Goal: Obtain resource: Download file/media

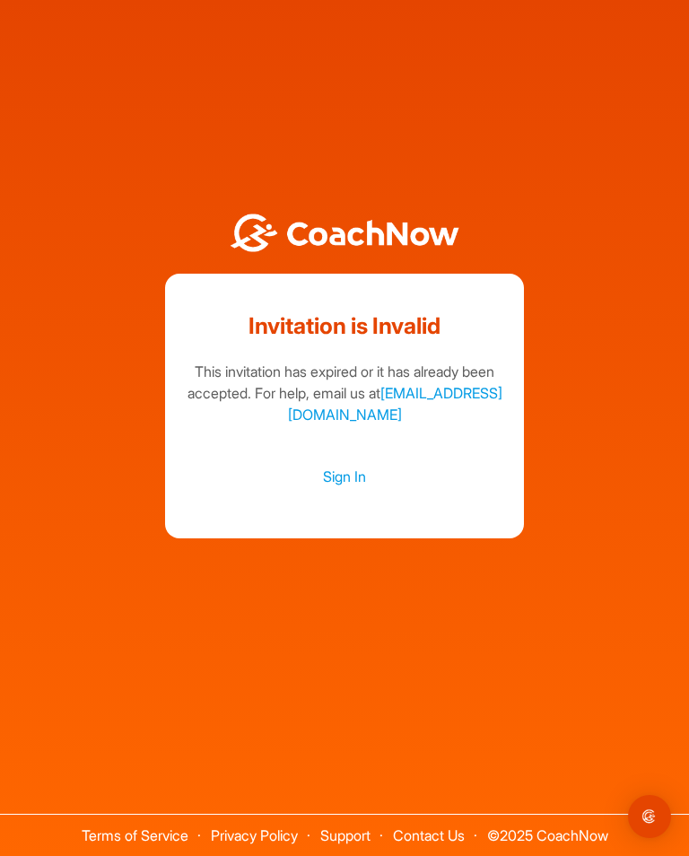
click at [346, 483] on link "Sign In" at bounding box center [344, 476] width 323 height 23
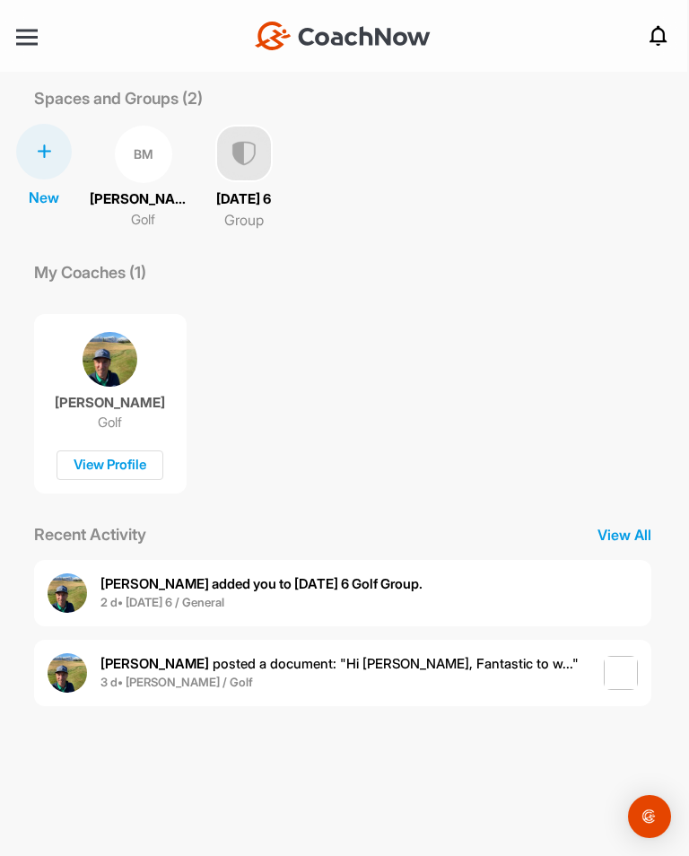
click at [133, 161] on div "BM" at bounding box center [143, 154] width 57 height 57
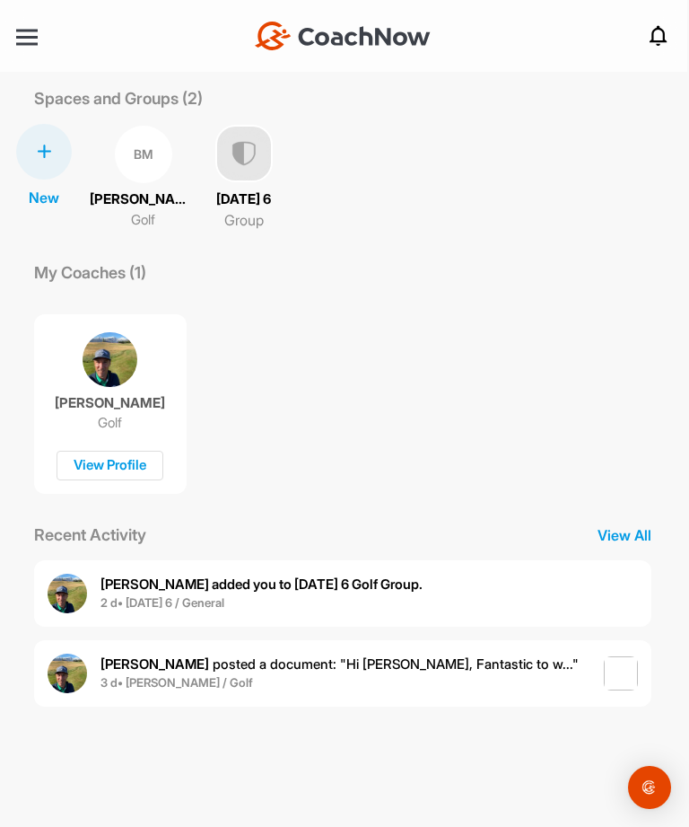
click at [265, 158] on img at bounding box center [243, 153] width 57 height 57
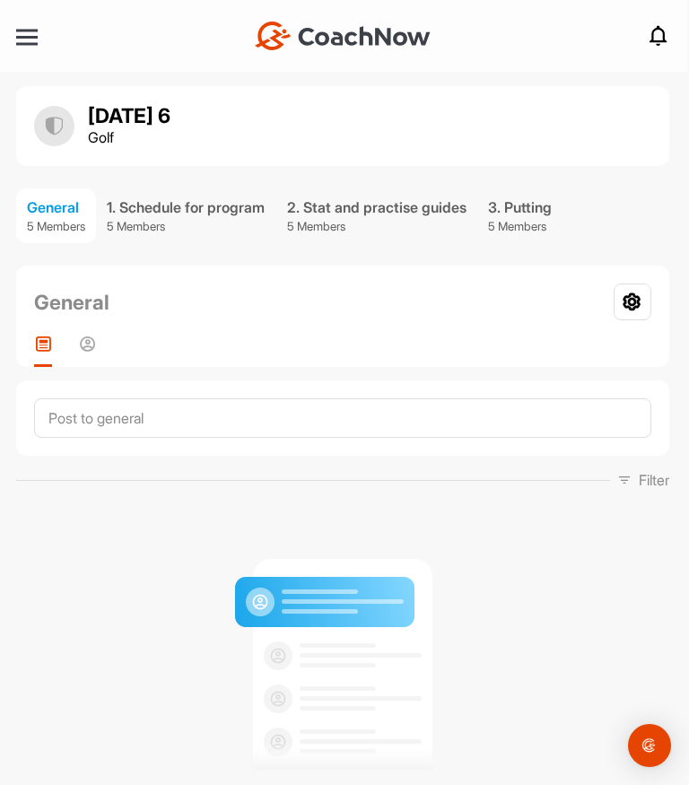
click at [399, 200] on div "2. Stat and practise guides" at bounding box center [377, 208] width 180 height 22
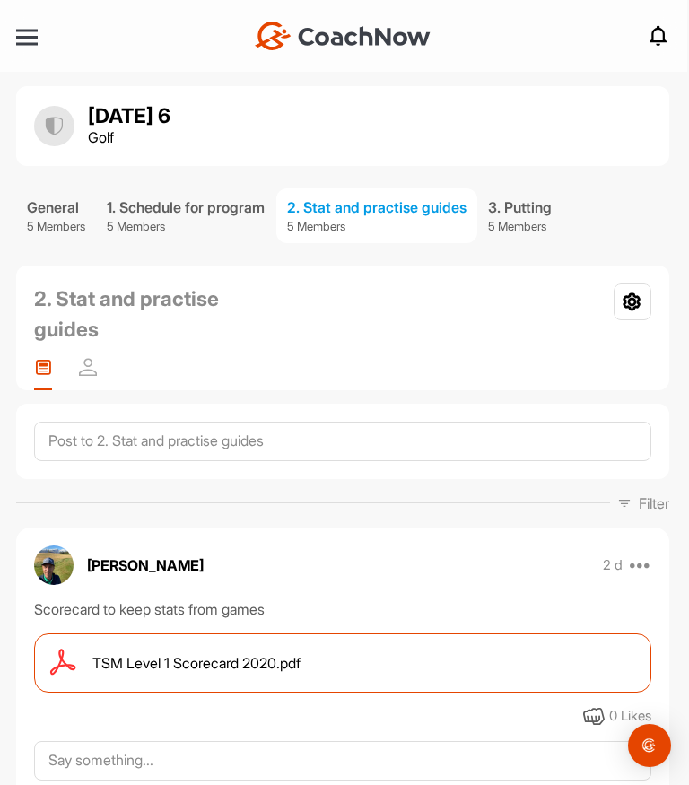
click at [35, 33] on div at bounding box center [27, 37] width 22 height 13
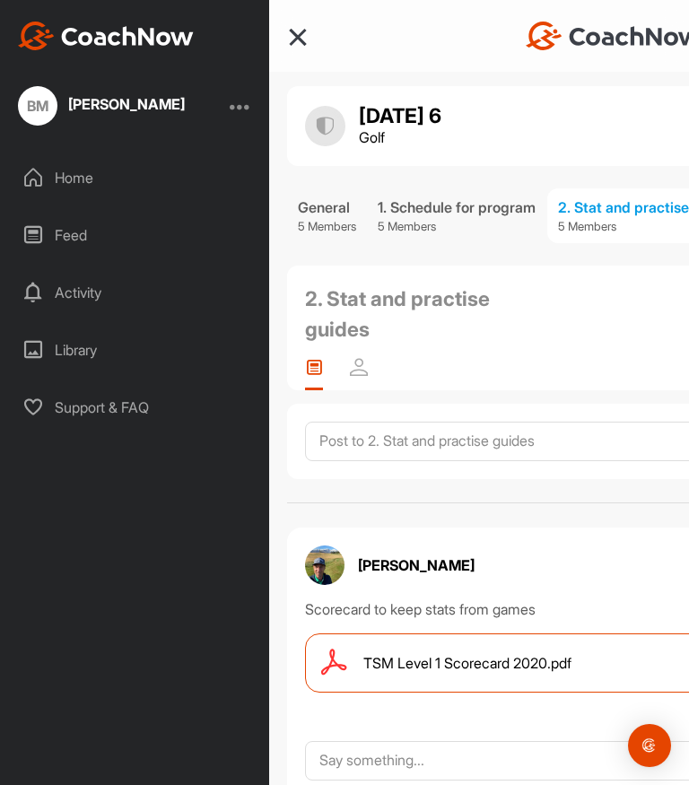
click at [73, 180] on div "Home" at bounding box center [135, 177] width 251 height 45
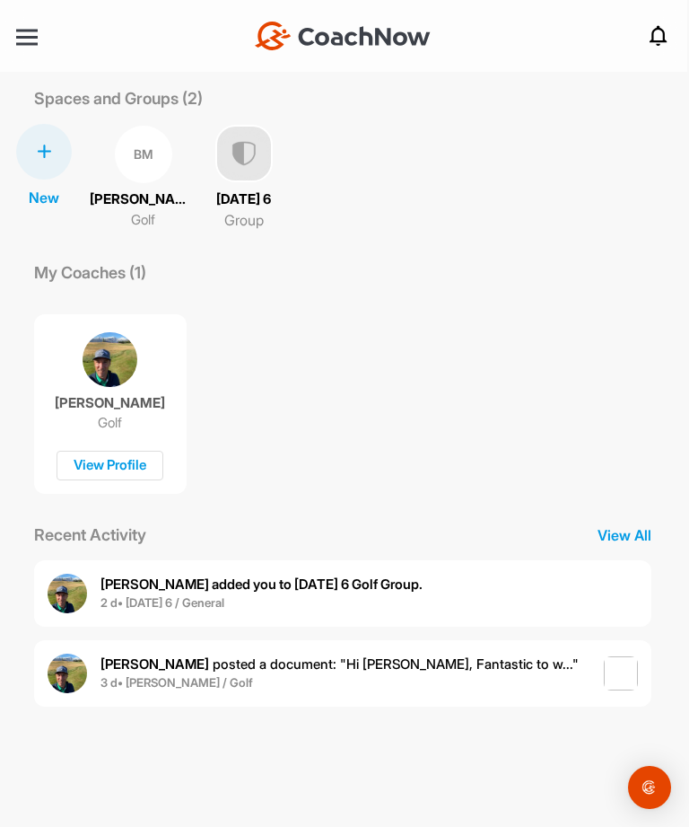
click at [152, 166] on div "BM" at bounding box center [143, 154] width 57 height 57
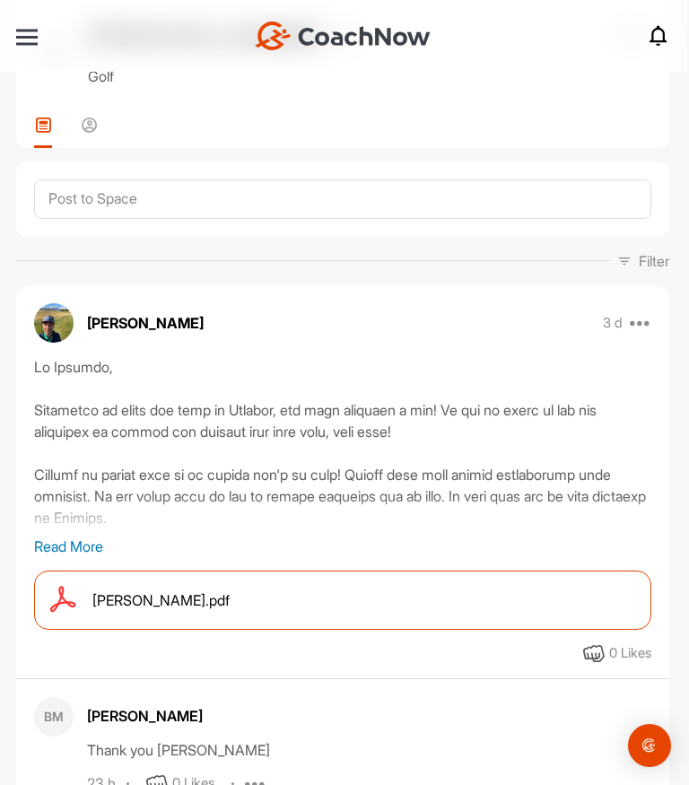
scroll to position [91, 0]
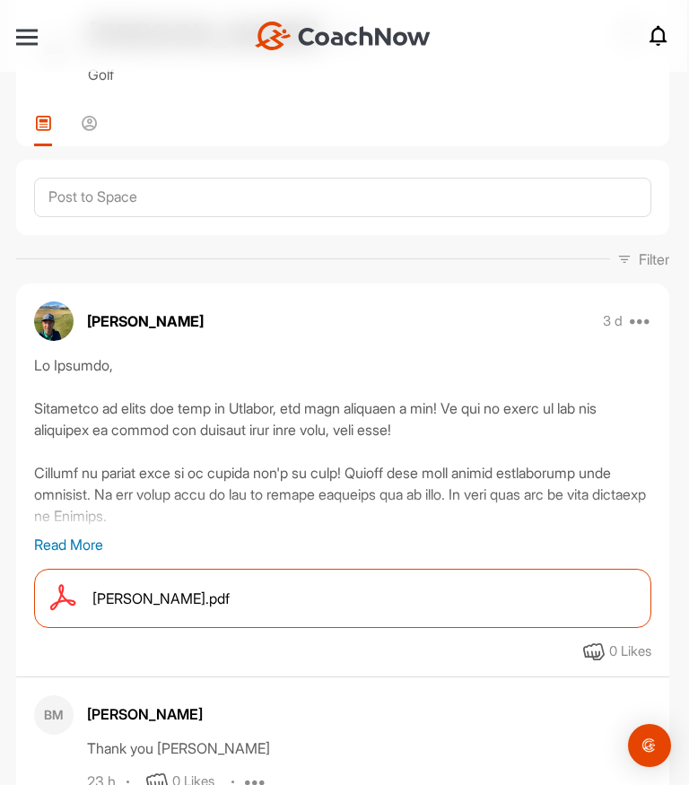
click at [86, 545] on p "Read More" at bounding box center [343, 545] width 618 height 22
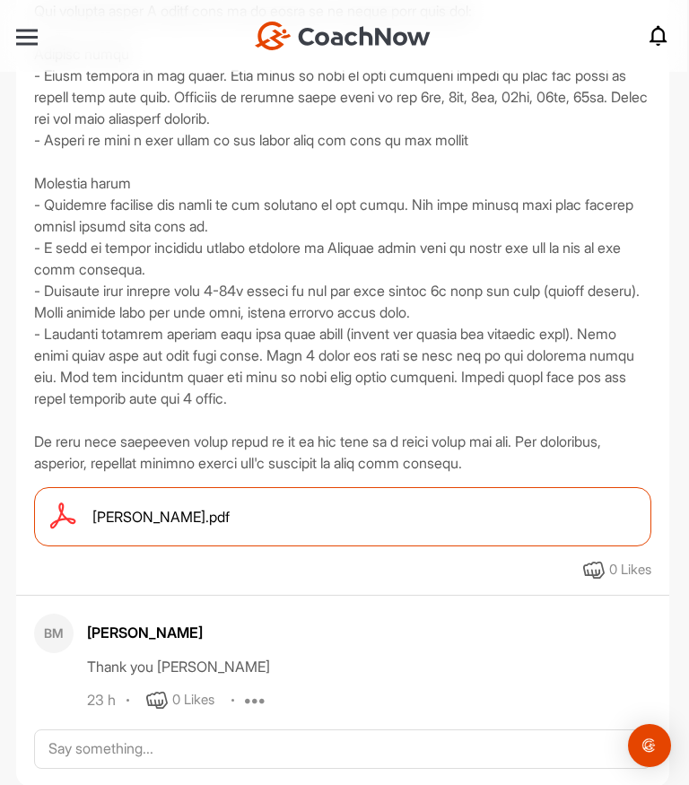
scroll to position [647, 0]
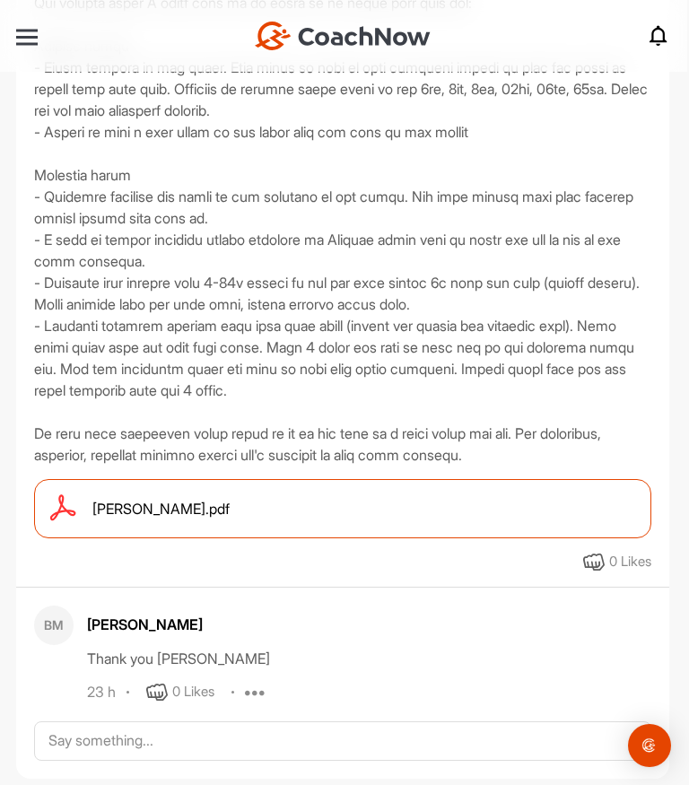
click at [426, 508] on div "[PERSON_NAME].pdf" at bounding box center [343, 508] width 618 height 59
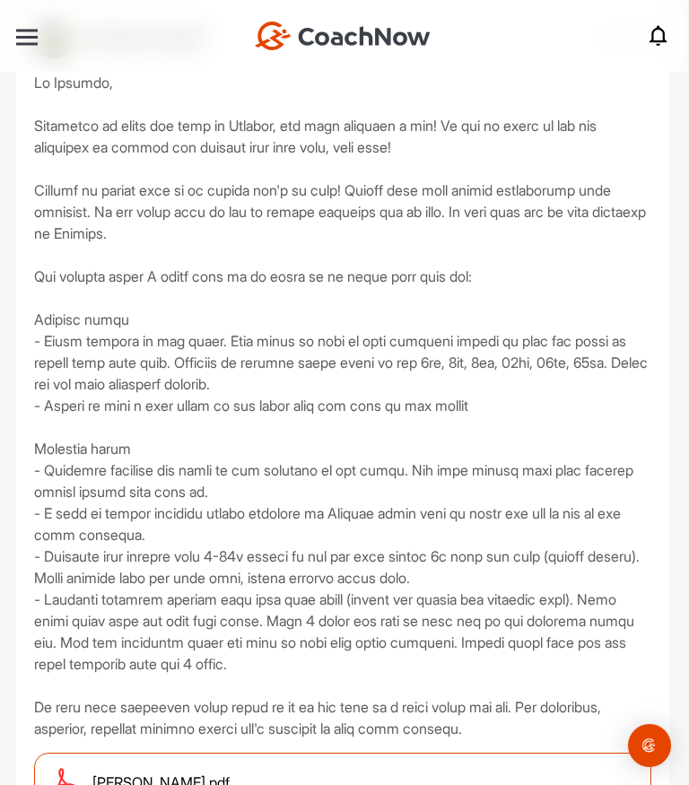
scroll to position [344, 0]
